Goal: Task Accomplishment & Management: Complete application form

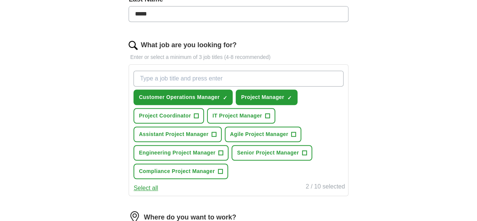
scroll to position [213, 0]
click at [215, 96] on span "Customer Operations Manager" at bounding box center [179, 98] width 81 height 8
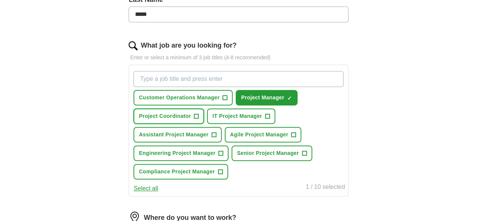
click at [204, 111] on button "Project Coordinator +" at bounding box center [168, 115] width 71 height 15
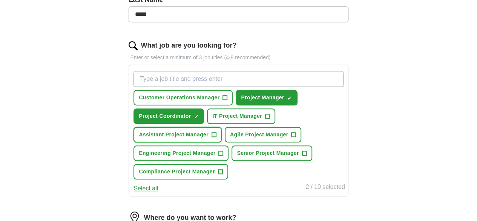
click at [222, 135] on button "Assistant Project Manager +" at bounding box center [177, 134] width 88 height 15
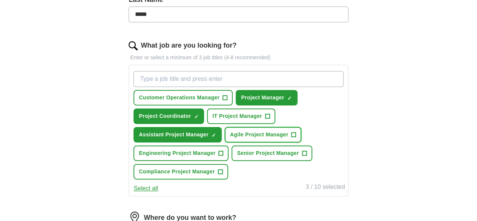
click at [271, 129] on button "Agile Project Manager +" at bounding box center [263, 134] width 77 height 15
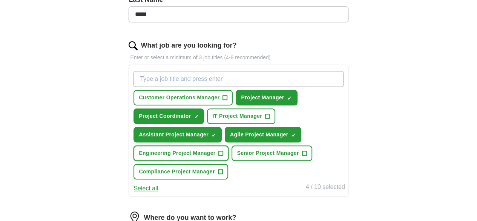
click at [215, 149] on span "Engineering Project Manager" at bounding box center [177, 153] width 77 height 8
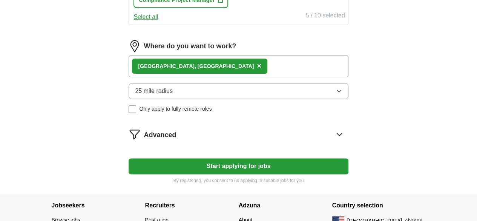
scroll to position [379, 0]
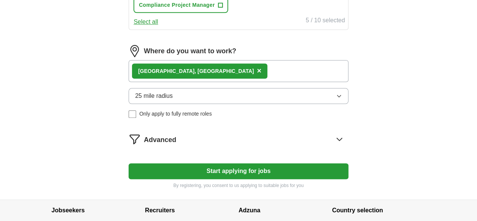
click at [303, 104] on button "25 mile radius" at bounding box center [238, 96] width 219 height 16
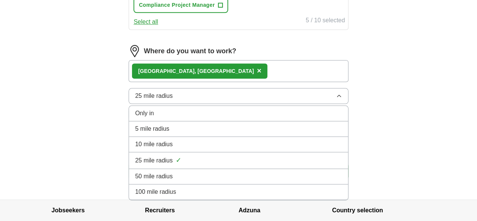
click at [220, 196] on div "100 mile radius" at bounding box center [238, 191] width 207 height 9
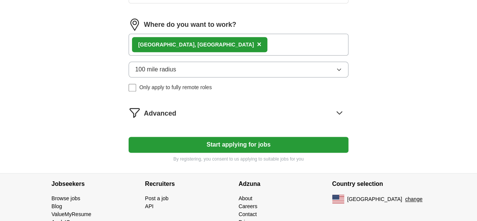
scroll to position [406, 0]
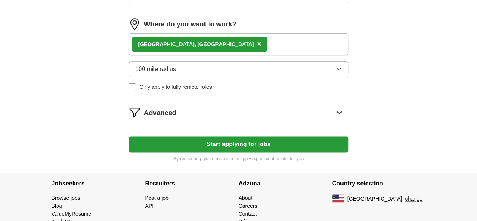
click at [279, 152] on button "Start applying for jobs" at bounding box center [238, 144] width 219 height 16
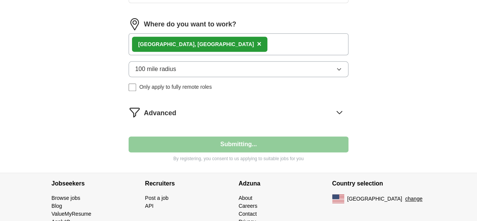
select select "**"
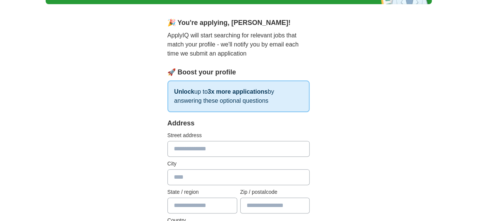
scroll to position [57, 0]
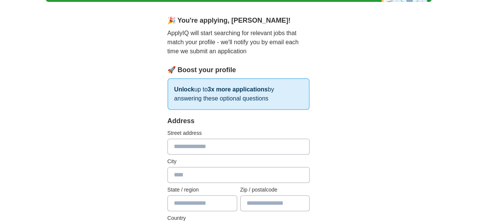
click at [224, 145] on input "text" at bounding box center [238, 146] width 143 height 16
type input "**********"
type input "********"
type input "*****"
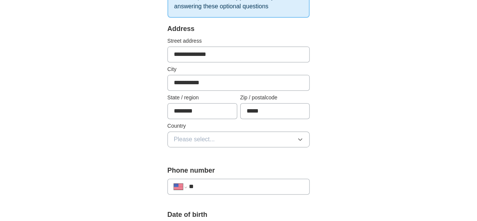
scroll to position [202, 0]
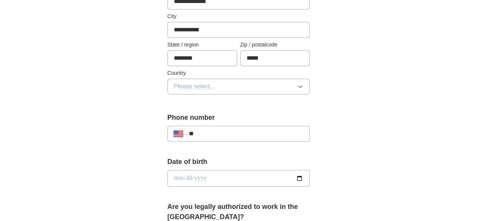
click at [283, 88] on button "Please select..." at bounding box center [238, 86] width 143 height 16
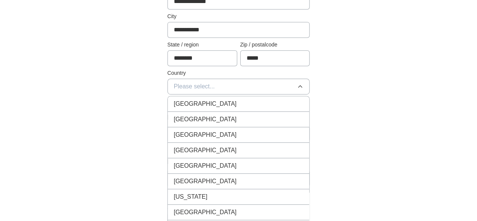
click at [235, 121] on div "[GEOGRAPHIC_DATA]" at bounding box center [239, 119] width 130 height 9
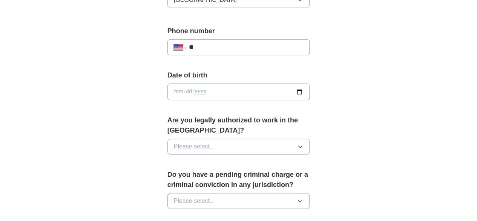
scroll to position [289, 0]
click at [294, 90] on input "date" at bounding box center [238, 91] width 143 height 17
type input "**********"
click at [223, 138] on button "Please select..." at bounding box center [238, 146] width 143 height 16
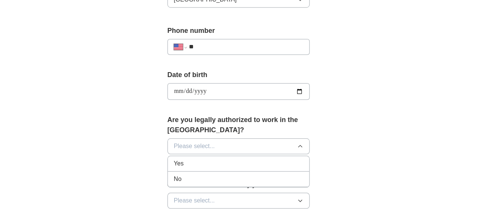
click at [203, 159] on div "Yes" at bounding box center [239, 163] width 130 height 9
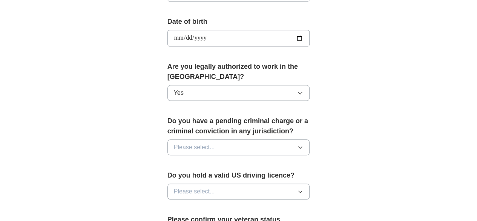
scroll to position [342, 0]
click at [302, 139] on button "Please select..." at bounding box center [238, 147] width 143 height 16
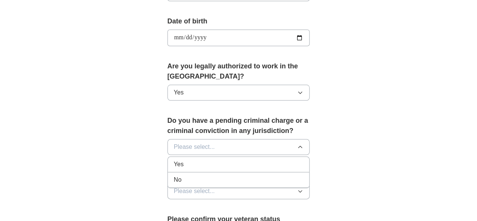
click at [216, 172] on li "No" at bounding box center [239, 179] width 142 height 15
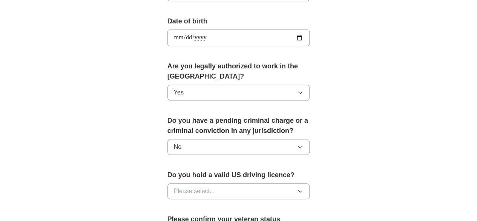
click at [213, 183] on button "Please select..." at bounding box center [238, 191] width 143 height 16
click at [194, 204] on div "Yes" at bounding box center [239, 208] width 130 height 9
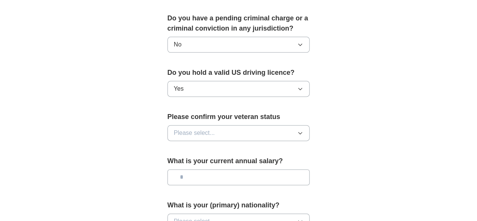
scroll to position [445, 0]
click at [287, 124] on button "Please select..." at bounding box center [238, 132] width 143 height 16
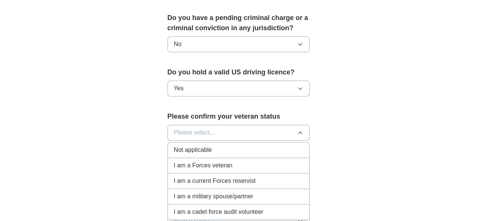
click at [220, 142] on li "Not applicable" at bounding box center [239, 149] width 142 height 15
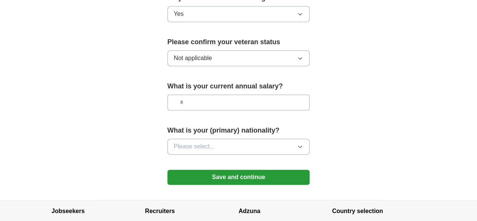
scroll to position [520, 0]
click at [261, 94] on input "text" at bounding box center [238, 102] width 143 height 16
click at [242, 138] on button "Please select..." at bounding box center [238, 146] width 143 height 16
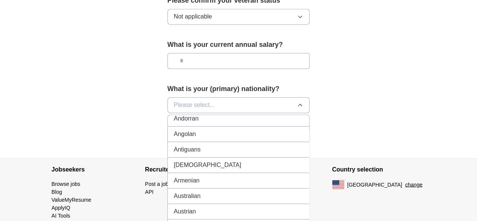
scroll to position [81, 0]
click at [220, 97] on button "Please select..." at bounding box center [238, 105] width 143 height 16
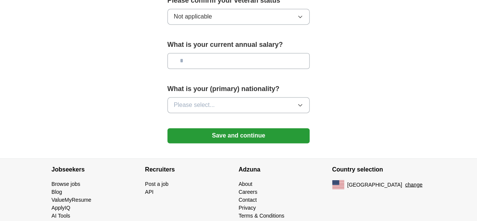
click at [220, 97] on button "Please select..." at bounding box center [238, 105] width 143 height 16
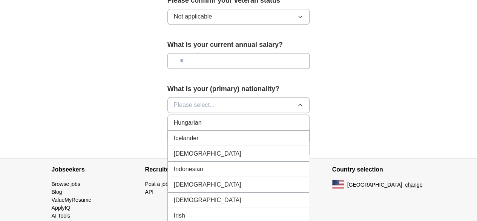
scroll to position [1200, 0]
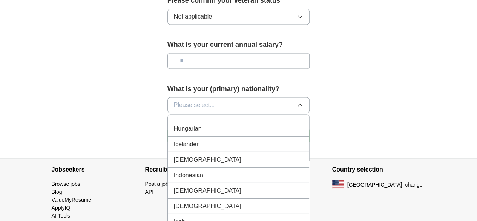
click at [181, 155] on div "[DEMOGRAPHIC_DATA]" at bounding box center [239, 159] width 130 height 9
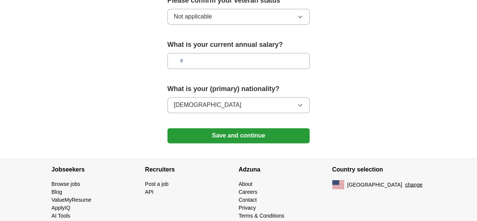
click at [209, 53] on input "text" at bounding box center [238, 61] width 143 height 16
click at [201, 53] on input "*******" at bounding box center [238, 61] width 143 height 16
type input "********"
click at [240, 128] on button "Save and continue" at bounding box center [238, 135] width 143 height 15
